Goal: Find specific page/section: Find specific page/section

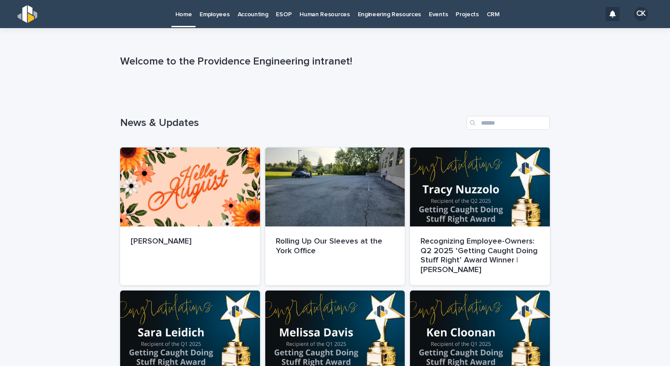
click at [208, 14] on p "Employees" at bounding box center [214, 9] width 30 height 18
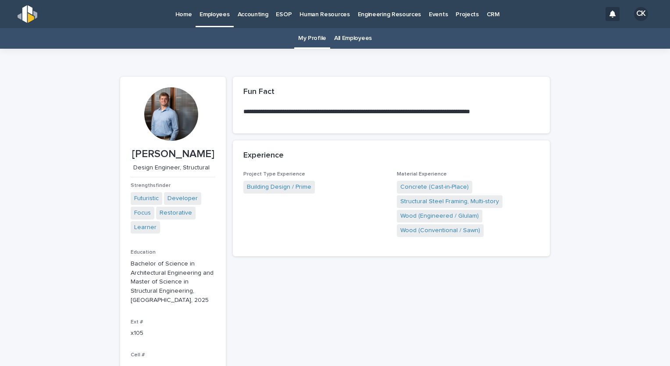
click at [356, 40] on link "All Employees" at bounding box center [353, 38] width 38 height 21
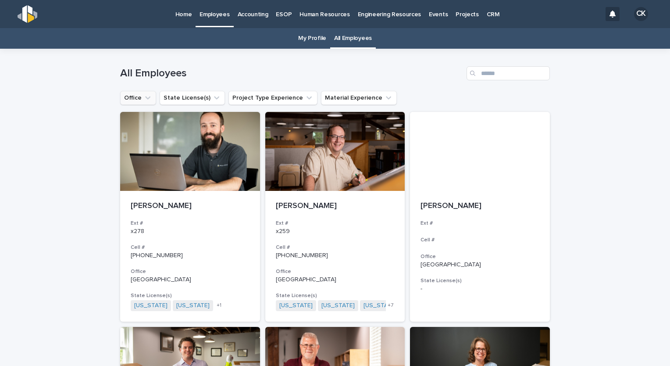
click at [143, 98] on icon "Office" at bounding box center [147, 97] width 9 height 9
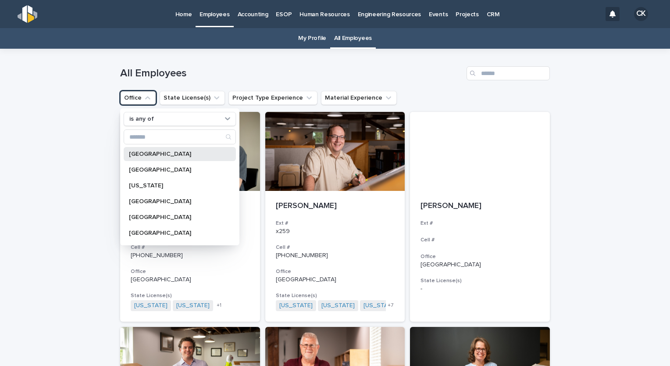
click at [154, 157] on div "[GEOGRAPHIC_DATA]" at bounding box center [180, 154] width 112 height 14
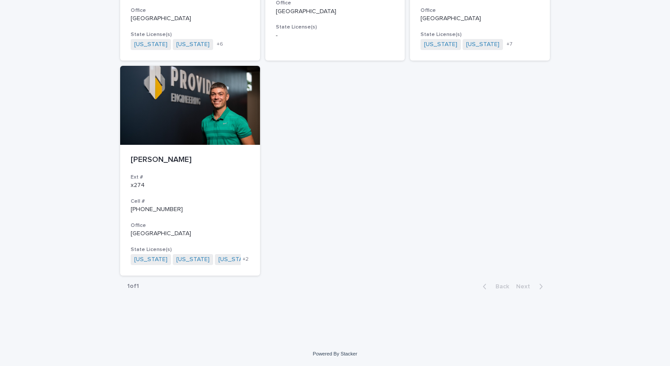
scroll to position [474, 0]
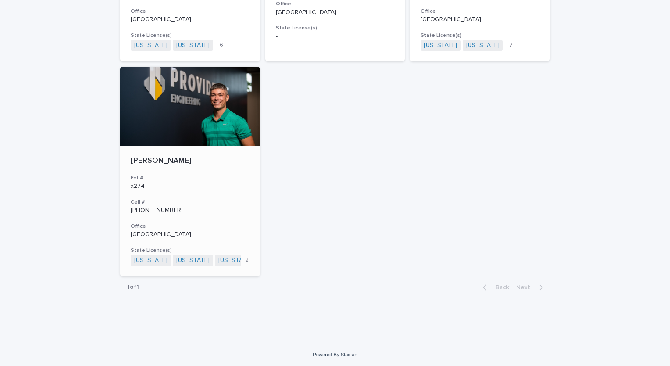
click at [160, 119] on div at bounding box center [190, 106] width 140 height 79
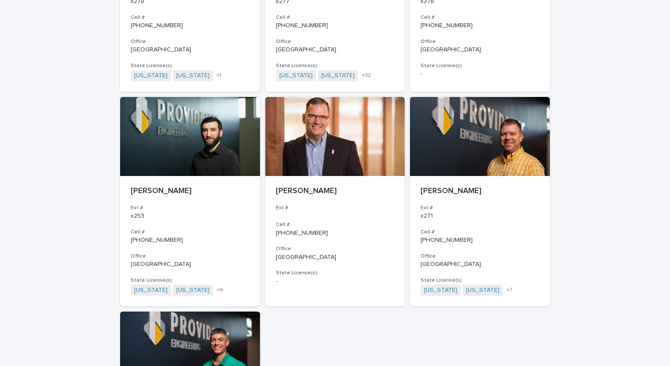
scroll to position [270, 0]
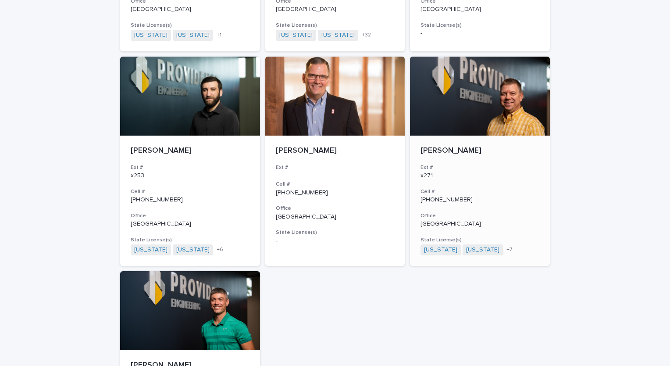
click at [472, 109] on div at bounding box center [480, 96] width 140 height 79
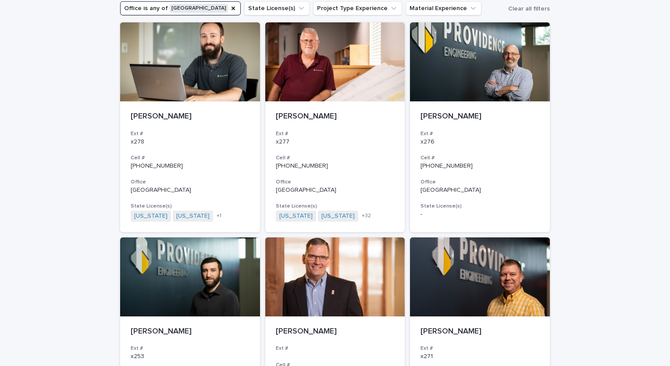
scroll to position [90, 0]
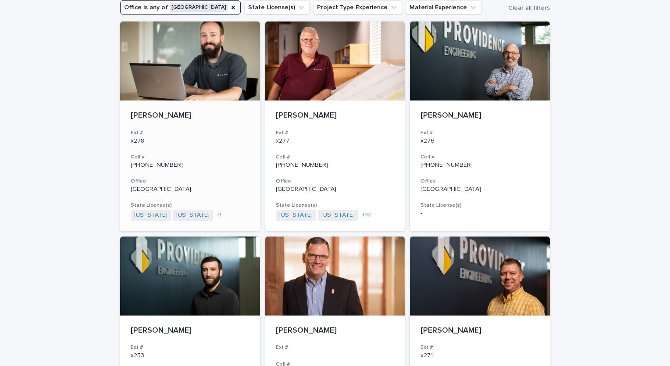
click at [180, 61] on div at bounding box center [190, 60] width 140 height 79
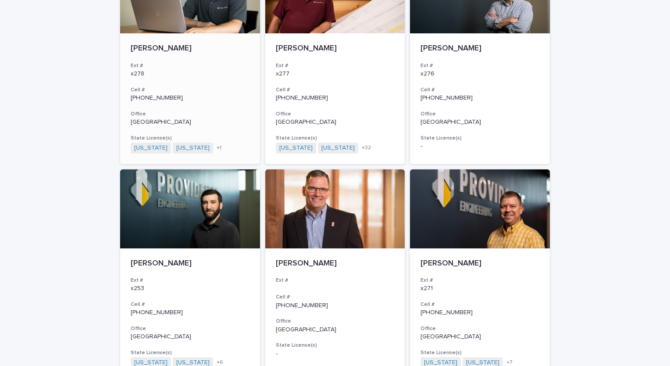
scroll to position [158, 0]
click at [294, 187] on div at bounding box center [335, 208] width 140 height 79
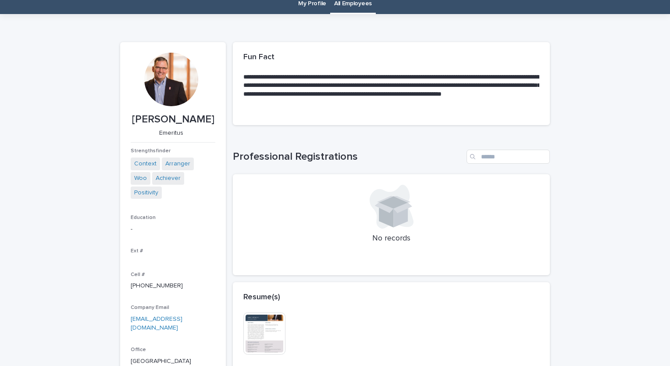
scroll to position [33, 0]
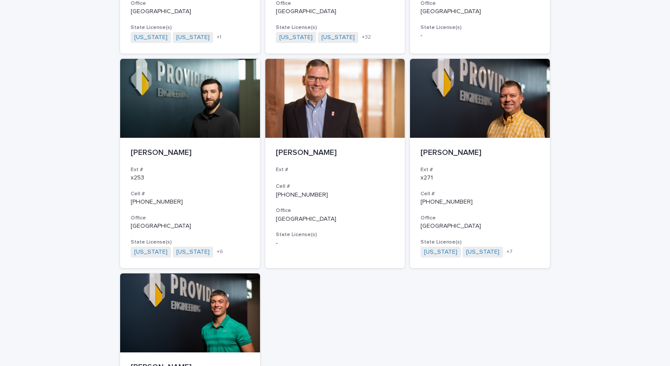
scroll to position [267, 0]
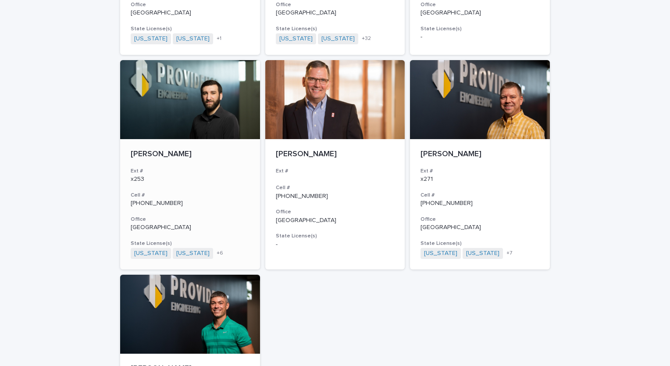
click at [181, 109] on div at bounding box center [190, 99] width 140 height 79
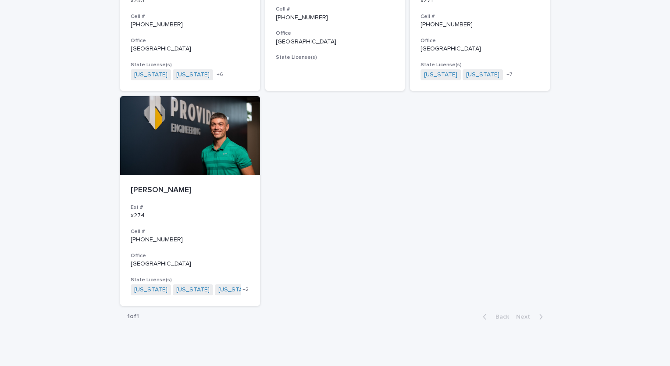
scroll to position [445, 0]
